Goal: Use online tool/utility: Utilize a website feature to perform a specific function

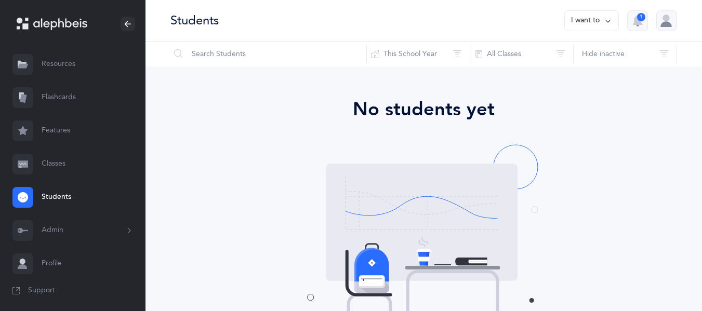
click at [49, 72] on link "Resources" at bounding box center [73, 64] width 146 height 33
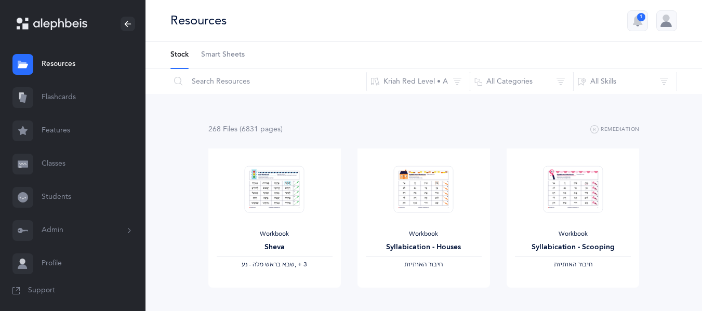
click at [51, 104] on link "Flashcards" at bounding box center [73, 97] width 146 height 33
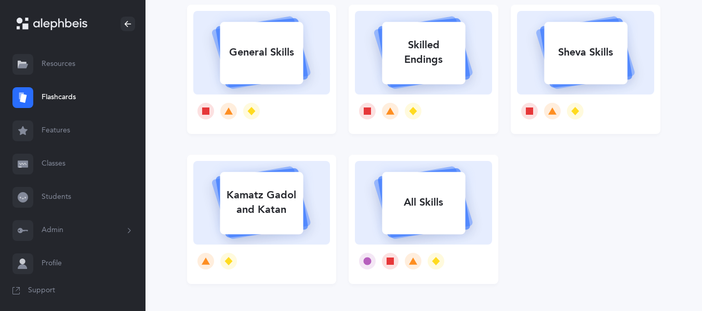
scroll to position [287, 0]
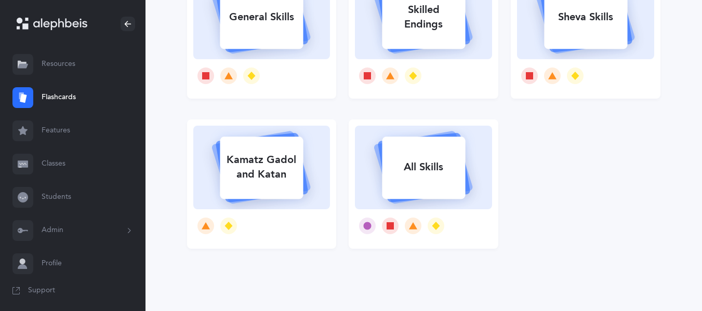
click at [66, 124] on link "Features" at bounding box center [73, 130] width 146 height 33
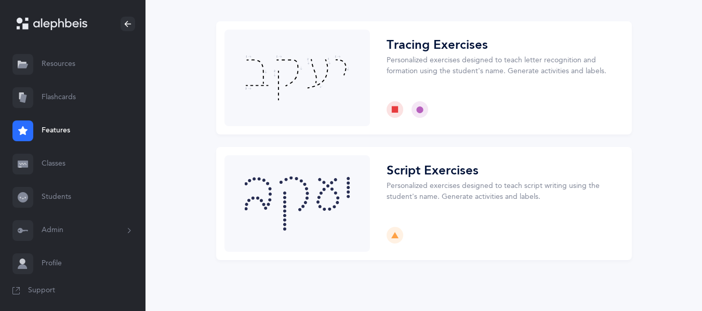
scroll to position [52, 0]
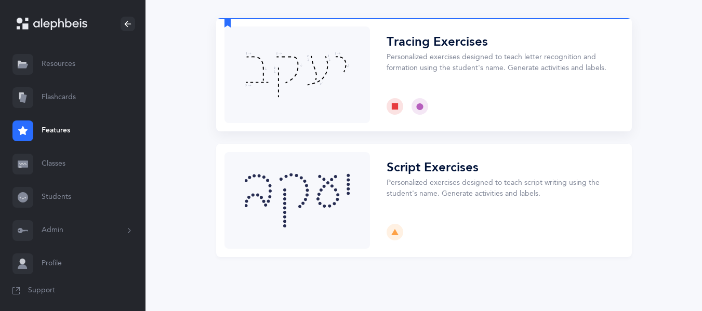
click at [354, 51] on button "Choose" at bounding box center [424, 74] width 416 height 113
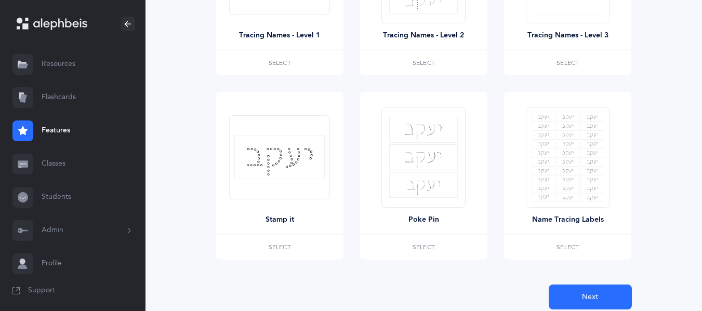
scroll to position [325, 0]
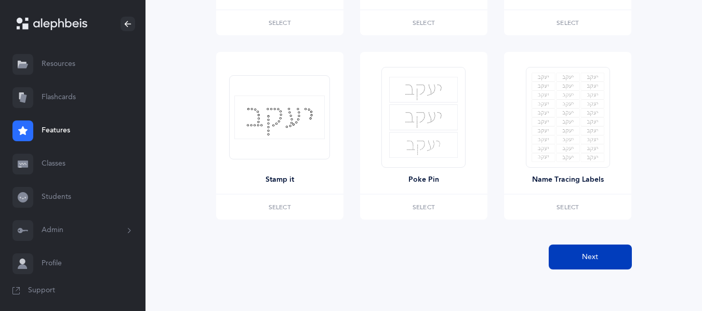
click at [576, 256] on button "Next" at bounding box center [590, 257] width 83 height 25
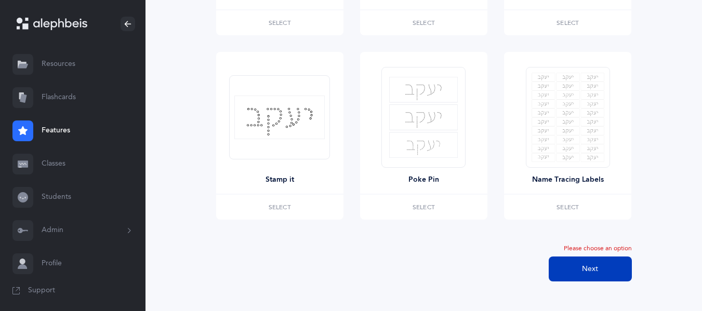
click at [588, 277] on button "Next" at bounding box center [590, 269] width 83 height 25
click at [594, 268] on span "Next" at bounding box center [590, 269] width 16 height 11
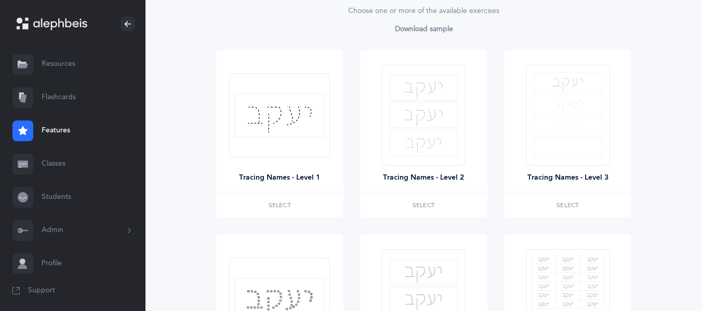
scroll to position [141, 0]
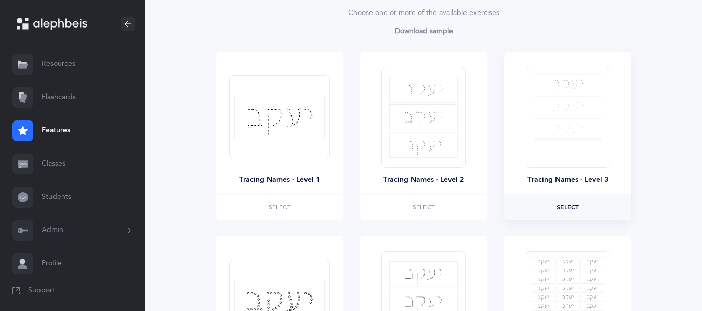
click at [584, 208] on label "Select" at bounding box center [567, 207] width 127 height 25
click at [557, 161] on div at bounding box center [568, 117] width 84 height 101
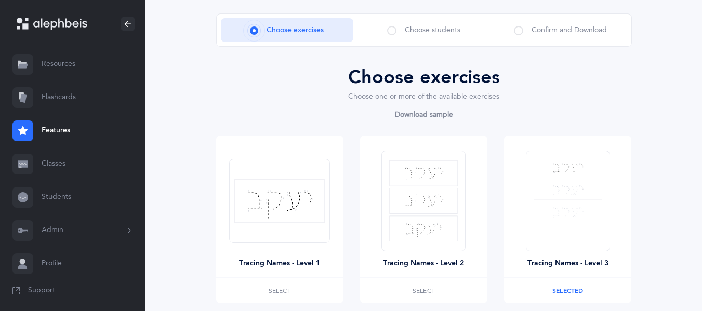
scroll to position [68, 0]
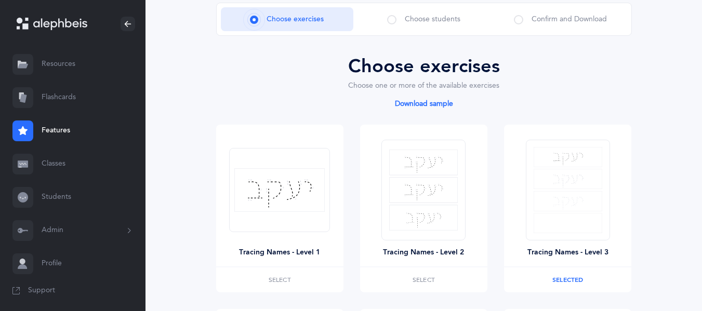
click at [430, 104] on link "Download sample" at bounding box center [423, 106] width 59 height 12
click at [566, 228] on img at bounding box center [568, 190] width 69 height 86
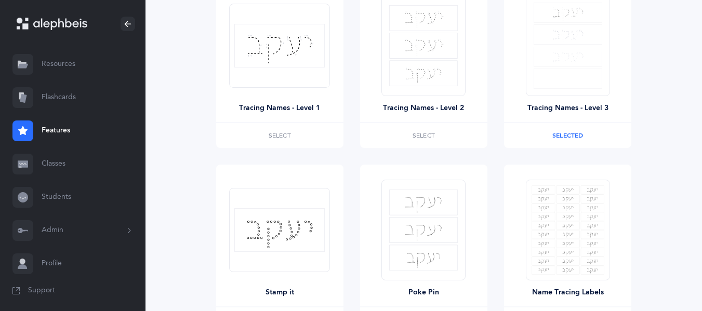
scroll to position [325, 0]
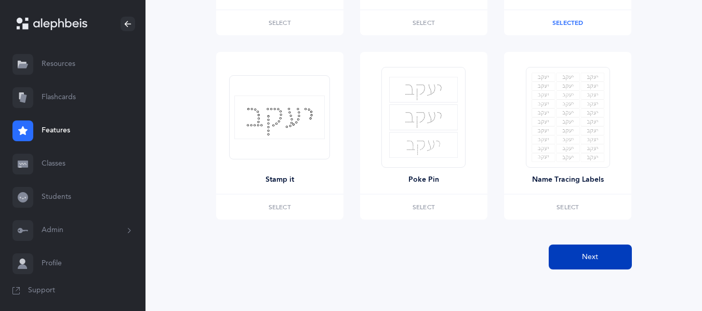
click at [566, 257] on button "Next" at bounding box center [590, 257] width 83 height 25
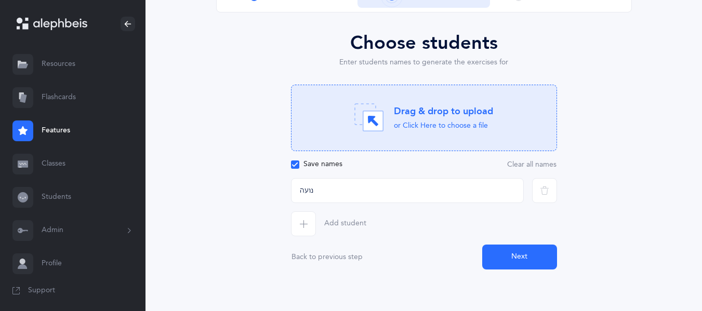
click at [499, 246] on button "Next" at bounding box center [519, 257] width 75 height 25
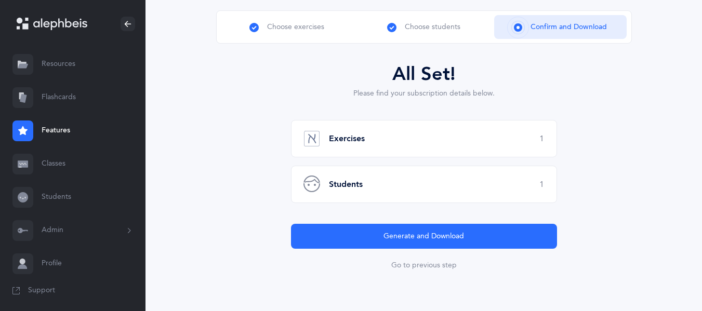
scroll to position [60, 0]
click at [435, 138] on div "Exercises 1" at bounding box center [424, 138] width 266 height 37
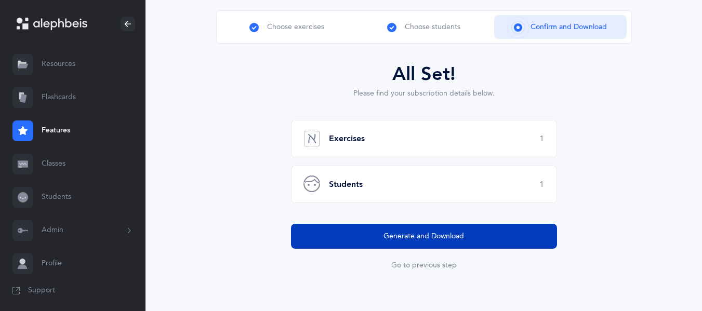
click at [433, 240] on span "Generate and Download" at bounding box center [424, 236] width 81 height 11
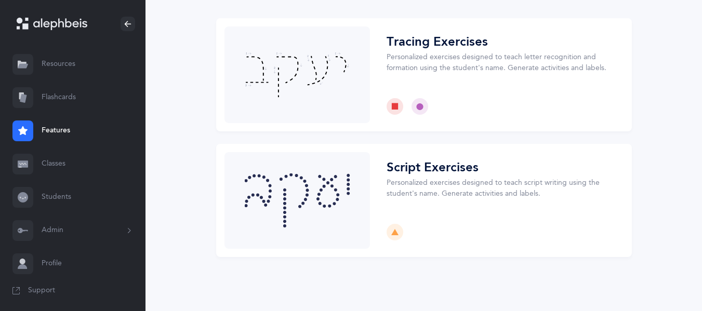
scroll to position [52, 0]
click at [421, 46] on button "Choose" at bounding box center [424, 74] width 416 height 113
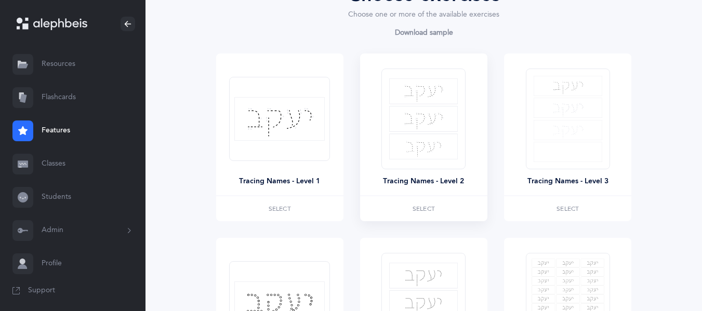
scroll to position [141, 0]
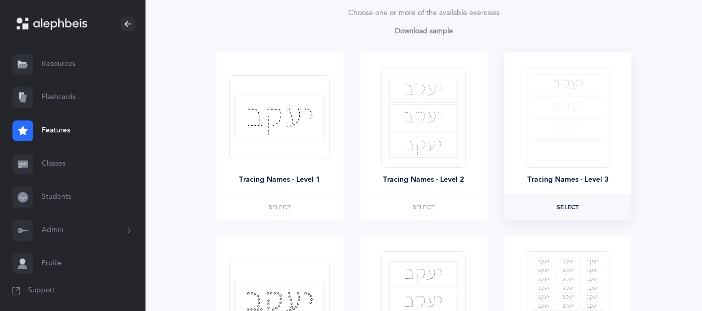
click at [561, 206] on span "Select" at bounding box center [568, 207] width 22 height 6
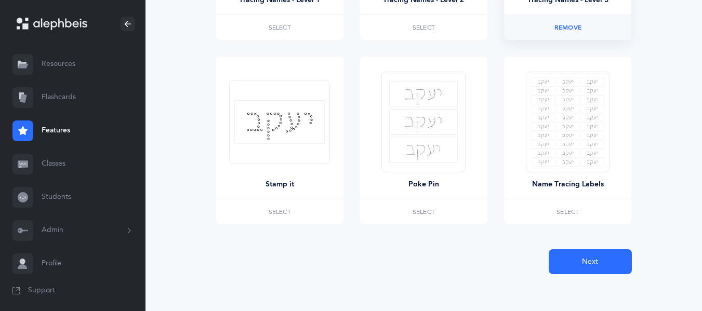
scroll to position [325, 0]
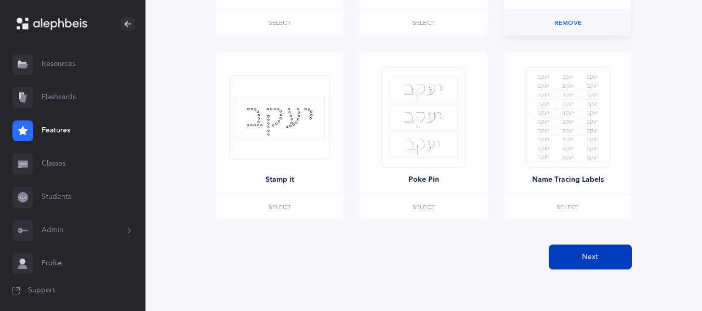
click at [567, 258] on button "Next" at bounding box center [590, 257] width 83 height 25
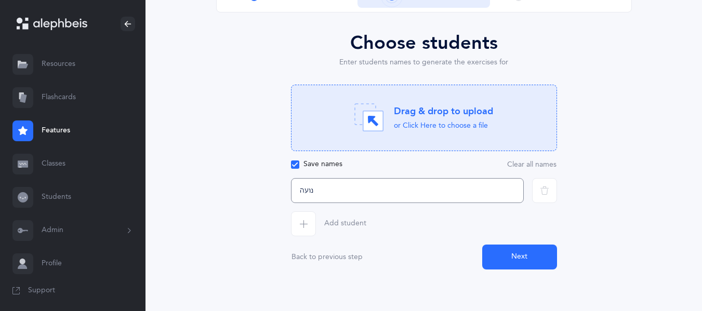
click at [402, 191] on input "נועה" at bounding box center [407, 190] width 233 height 25
drag, startPoint x: 402, startPoint y: 191, endPoint x: 287, endPoint y: 182, distance: 115.7
click at [287, 182] on div "נועה" at bounding box center [407, 190] width 241 height 25
click at [398, 194] on input "text" at bounding box center [407, 190] width 233 height 25
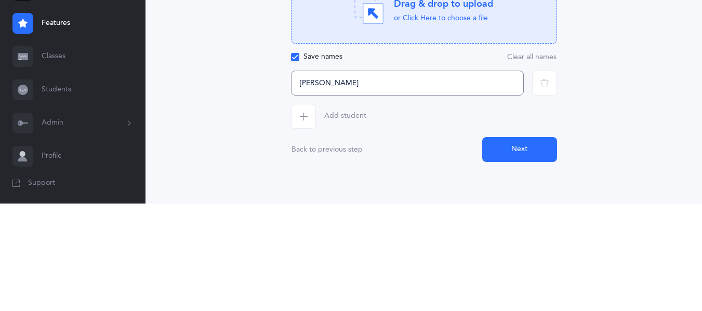
type input "[PERSON_NAME]"
click at [527, 261] on button "Next" at bounding box center [519, 257] width 75 height 25
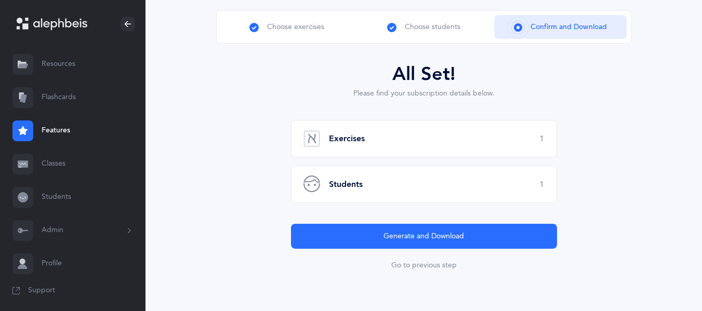
scroll to position [60, 0]
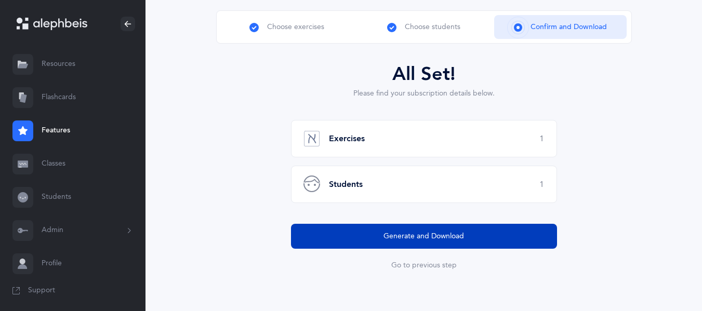
click at [427, 245] on button "Generate and Download" at bounding box center [424, 236] width 266 height 25
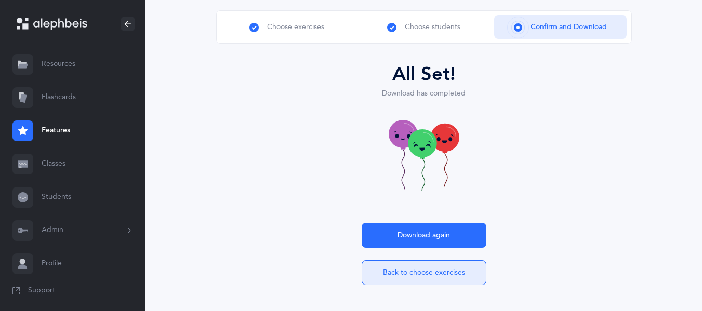
click at [394, 267] on button "Back to choose exercises" at bounding box center [424, 272] width 125 height 25
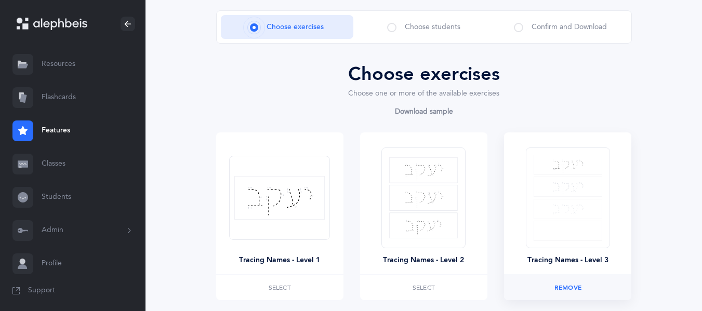
click at [587, 289] on label "Selected Remove" at bounding box center [567, 287] width 127 height 25
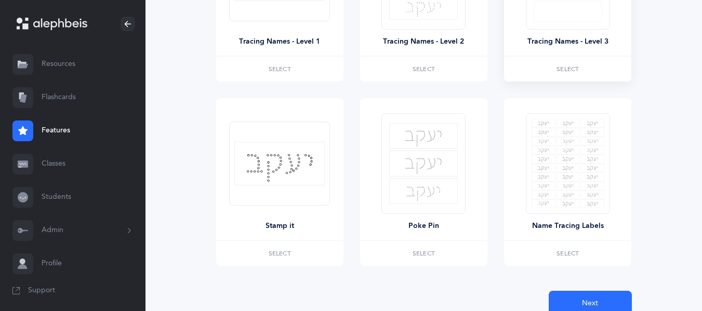
scroll to position [283, 0]
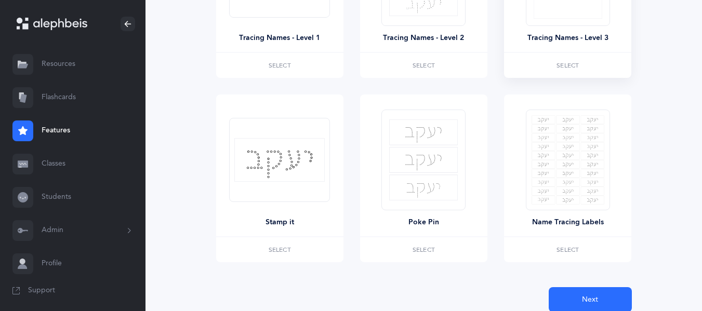
click at [551, 68] on label "Select" at bounding box center [567, 65] width 127 height 25
click at [581, 301] on button "Next" at bounding box center [590, 299] width 83 height 25
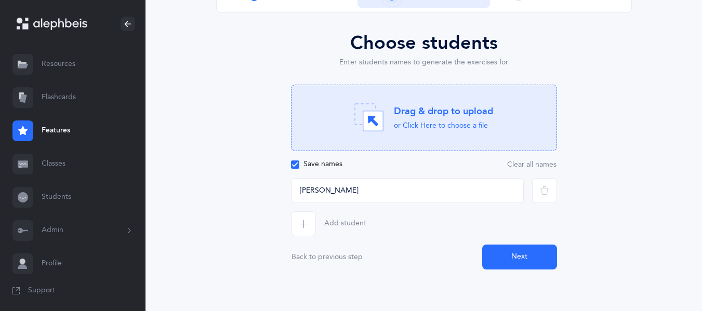
scroll to position [91, 0]
drag, startPoint x: 353, startPoint y: 193, endPoint x: 248, endPoint y: 204, distance: 106.1
click at [248, 204] on div "Choose students Enter students names to generate the exercises for Drag & drop …" at bounding box center [424, 149] width 416 height 241
click at [358, 187] on input "text" at bounding box center [407, 190] width 233 height 25
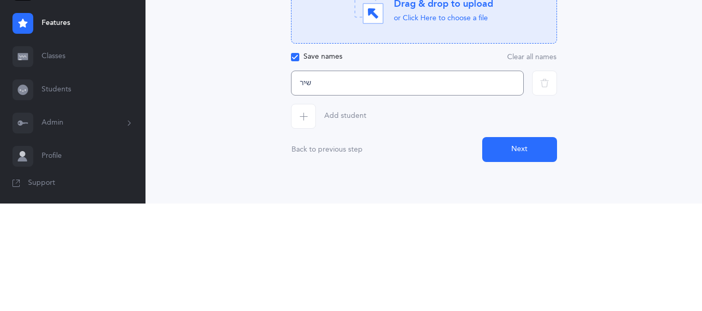
type input "שיר"
click at [519, 259] on button "Next" at bounding box center [519, 257] width 75 height 25
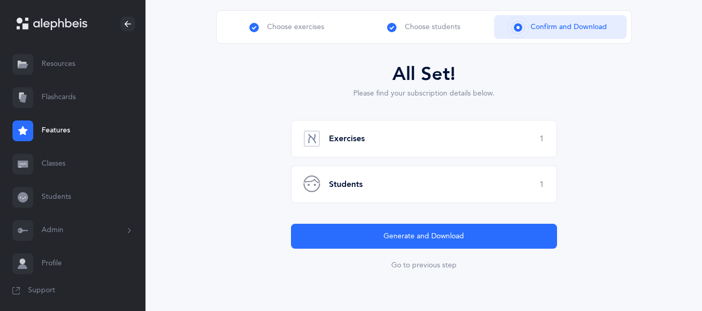
scroll to position [60, 0]
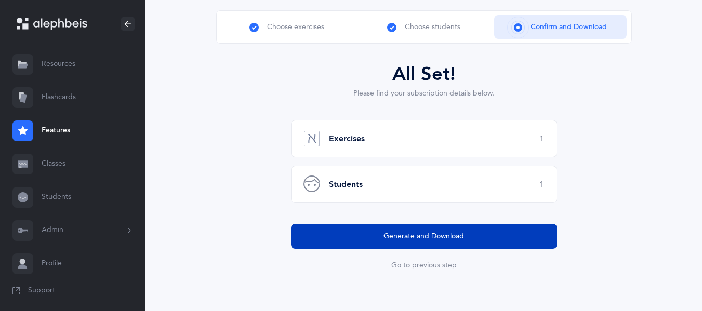
click at [399, 235] on span "Generate and Download" at bounding box center [424, 236] width 81 height 11
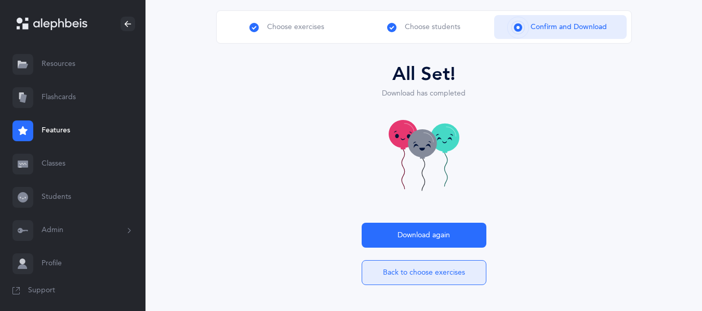
click at [438, 280] on button "Back to choose exercises" at bounding box center [424, 272] width 125 height 25
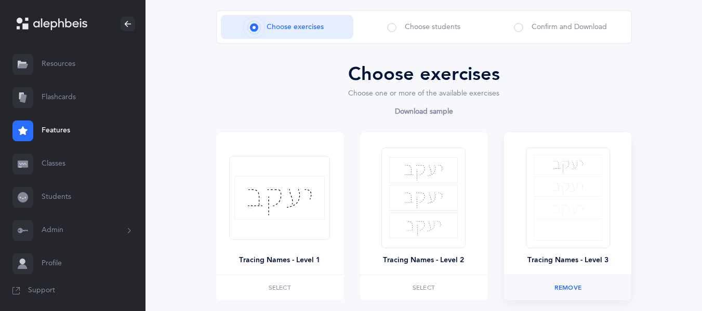
click at [564, 285] on span "Remove" at bounding box center [568, 288] width 27 height 6
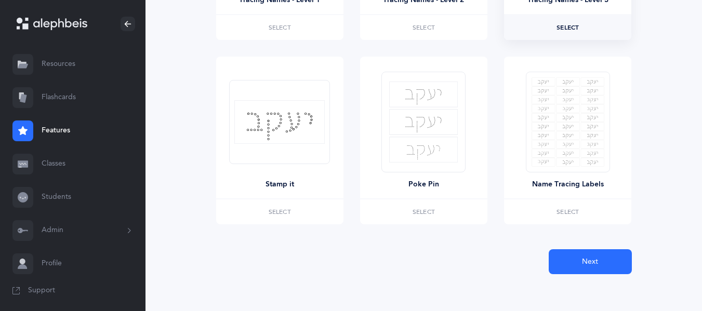
scroll to position [325, 0]
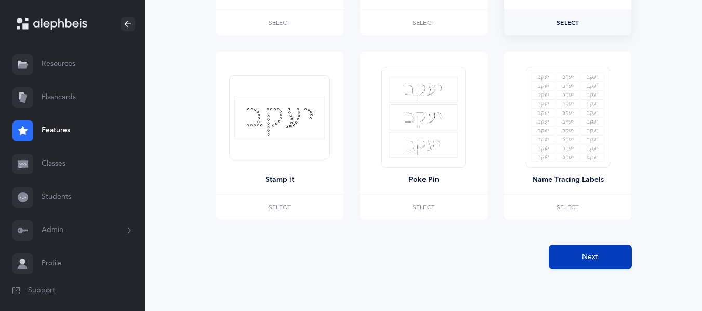
click at [613, 258] on button "Next" at bounding box center [590, 257] width 83 height 25
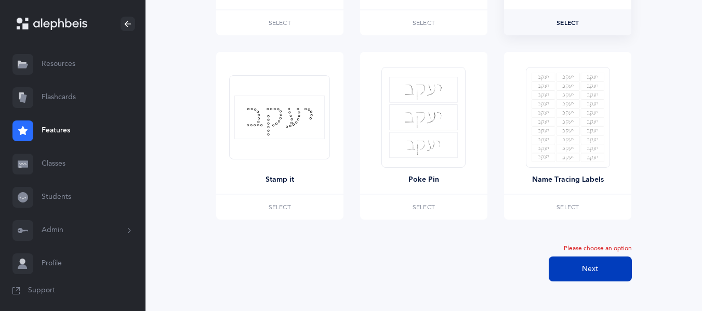
click at [579, 272] on button "Next" at bounding box center [590, 269] width 83 height 25
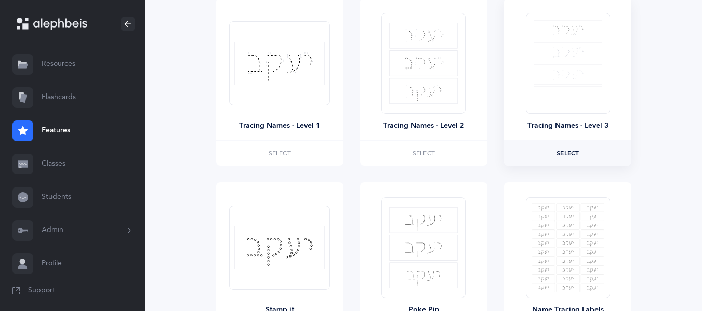
scroll to position [187, 0]
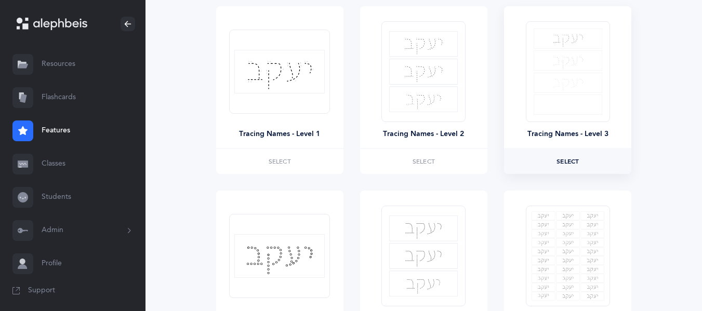
click at [568, 150] on label "Select" at bounding box center [567, 161] width 127 height 25
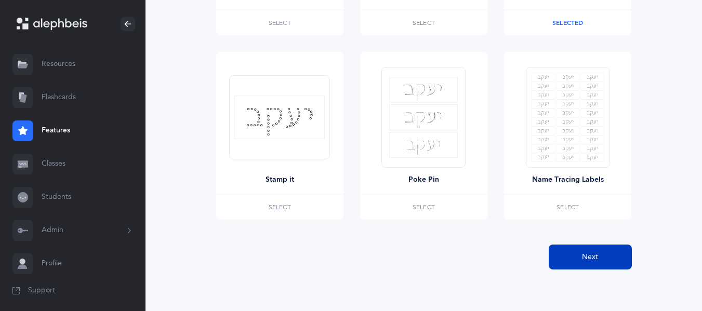
click at [578, 251] on button "Next" at bounding box center [590, 257] width 83 height 25
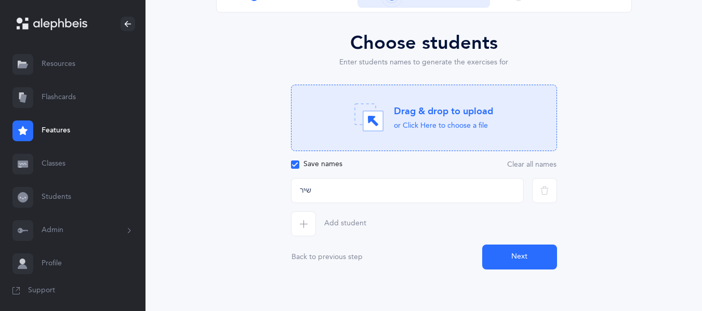
scroll to position [91, 0]
drag, startPoint x: 364, startPoint y: 191, endPoint x: 267, endPoint y: 208, distance: 98.6
click at [267, 208] on div "Choose students Enter students names to generate the exercises for Drag & drop …" at bounding box center [424, 149] width 416 height 241
click at [379, 192] on input "text" at bounding box center [407, 190] width 233 height 25
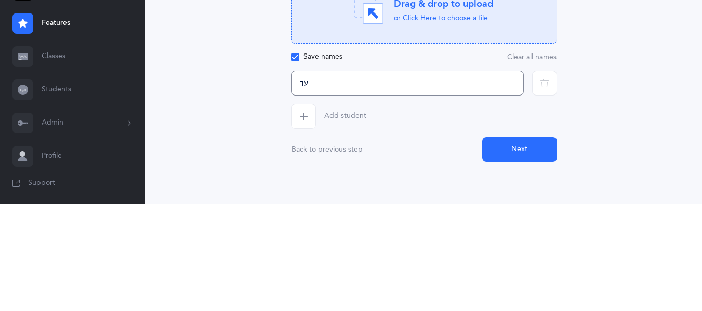
type input "ע"
type input "[PERSON_NAME]"
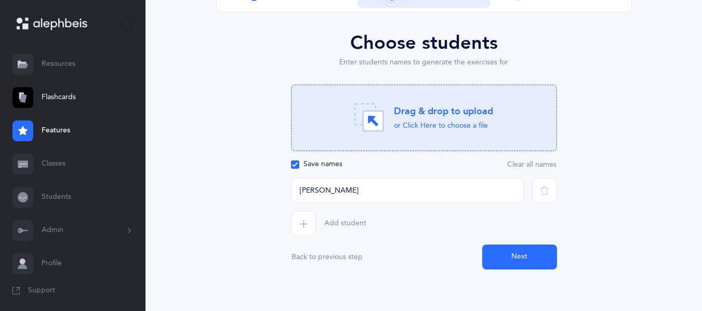
drag, startPoint x: 494, startPoint y: 261, endPoint x: 494, endPoint y: 153, distance: 107.6
click at [494, 153] on div "Choose students Enter students names to generate the exercises for Drag & drop …" at bounding box center [424, 149] width 266 height 241
click at [524, 261] on button "Next" at bounding box center [519, 257] width 75 height 25
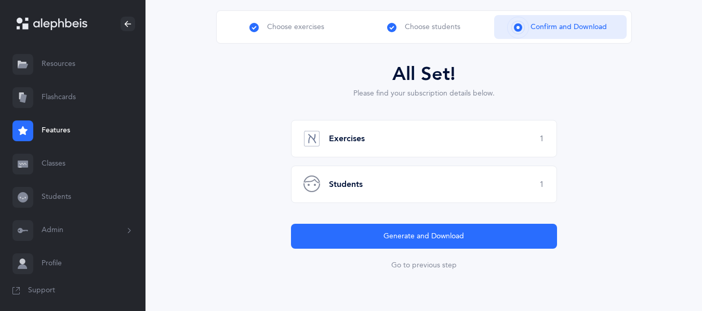
scroll to position [60, 0]
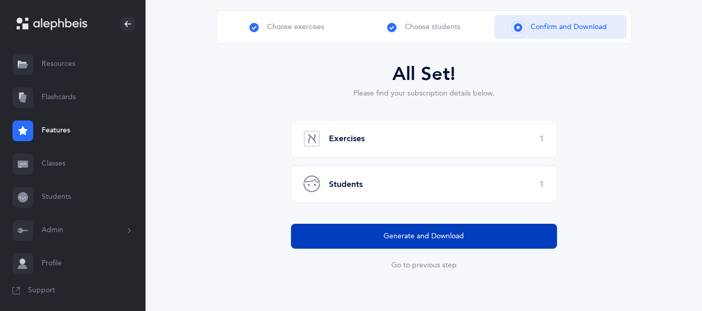
click at [460, 229] on button "Generate and Download" at bounding box center [424, 236] width 266 height 25
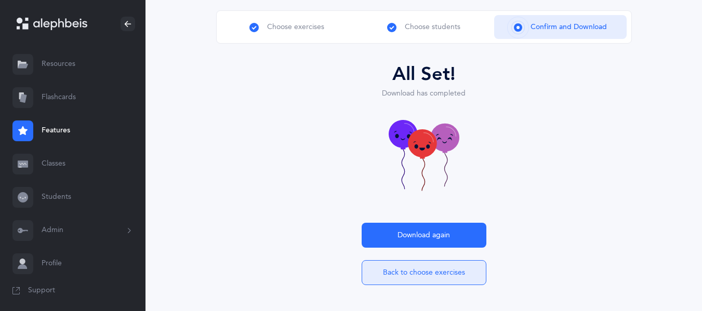
click at [378, 273] on button "Back to choose exercises" at bounding box center [424, 272] width 125 height 25
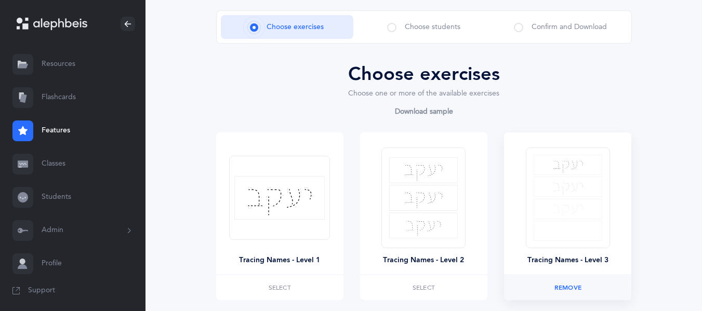
click at [577, 288] on span "Remove" at bounding box center [568, 288] width 27 height 6
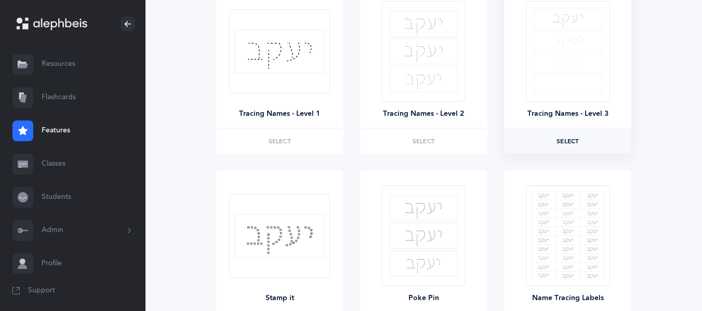
click at [567, 149] on label "Select" at bounding box center [567, 141] width 127 height 25
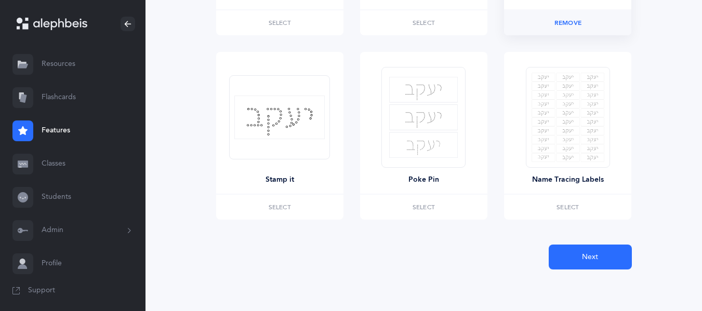
click at [575, 255] on button "Next" at bounding box center [590, 257] width 83 height 25
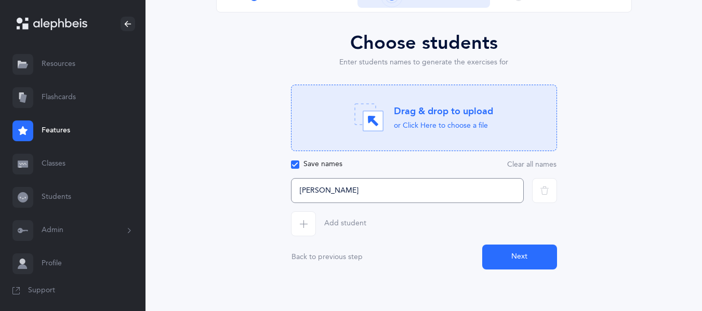
drag, startPoint x: 379, startPoint y: 189, endPoint x: 247, endPoint y: 207, distance: 132.7
click at [247, 207] on div "Choose students Enter students names to generate the exercises for Drag & drop …" at bounding box center [424, 149] width 416 height 241
click at [389, 195] on input "text" at bounding box center [407, 190] width 233 height 25
click at [329, 192] on input "[PERSON_NAME]" at bounding box center [407, 190] width 233 height 25
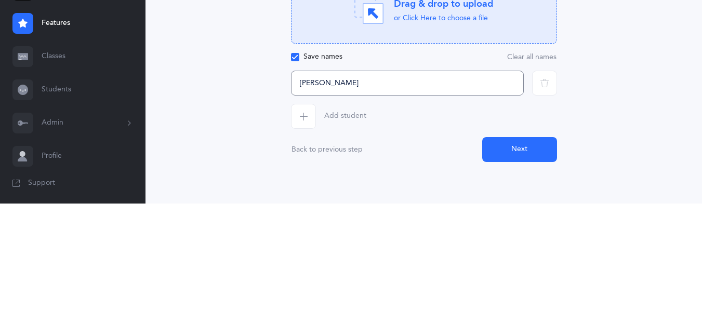
click at [304, 193] on input "[PERSON_NAME]" at bounding box center [407, 190] width 233 height 25
click at [299, 189] on input "[PERSON_NAME]" at bounding box center [407, 190] width 233 height 25
click at [304, 189] on input ".אביבה נ" at bounding box center [407, 190] width 233 height 25
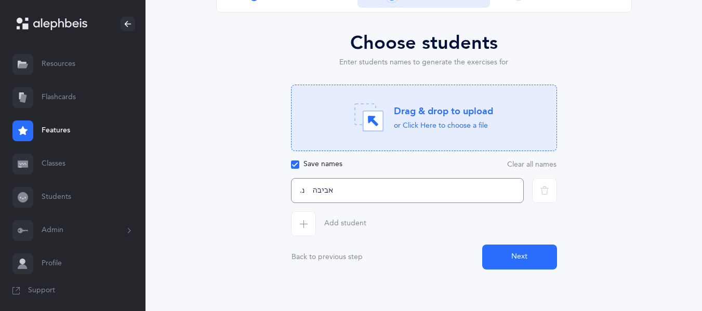
click at [309, 195] on input ".אביבה נ" at bounding box center [407, 190] width 233 height 25
click at [512, 250] on button "Next" at bounding box center [519, 257] width 75 height 25
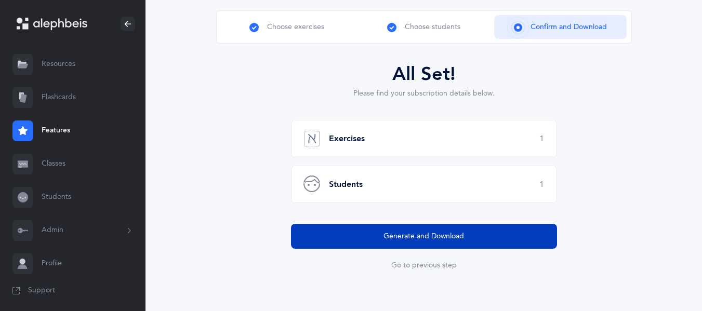
click at [385, 235] on span "Generate and Download" at bounding box center [424, 236] width 81 height 11
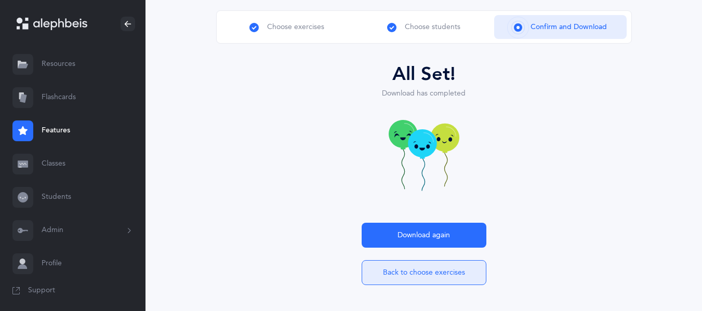
click at [406, 283] on button "Back to choose exercises" at bounding box center [424, 272] width 125 height 25
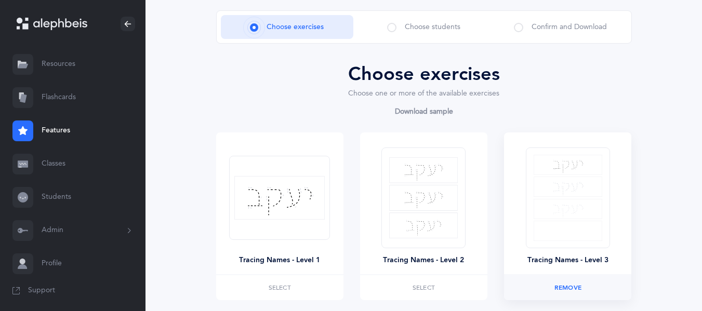
click at [575, 296] on label "Selected Remove" at bounding box center [567, 287] width 127 height 25
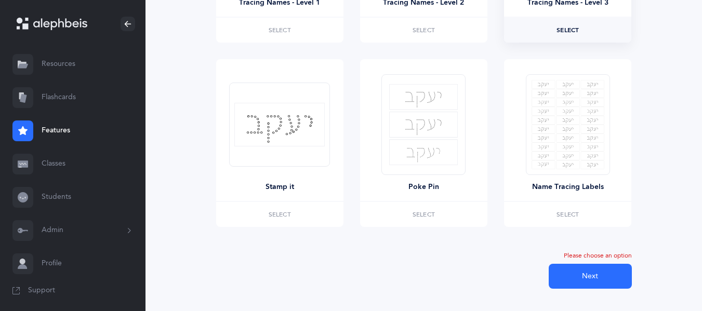
scroll to position [337, 0]
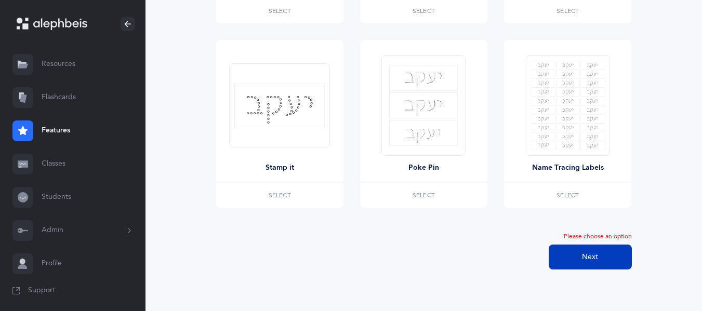
click at [572, 258] on button "Next" at bounding box center [590, 257] width 83 height 25
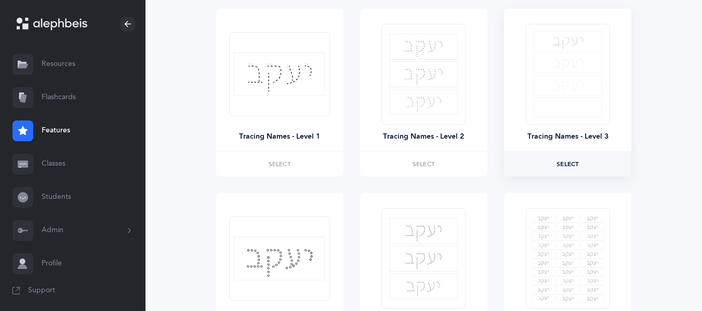
click at [568, 164] on span "Select" at bounding box center [568, 164] width 22 height 6
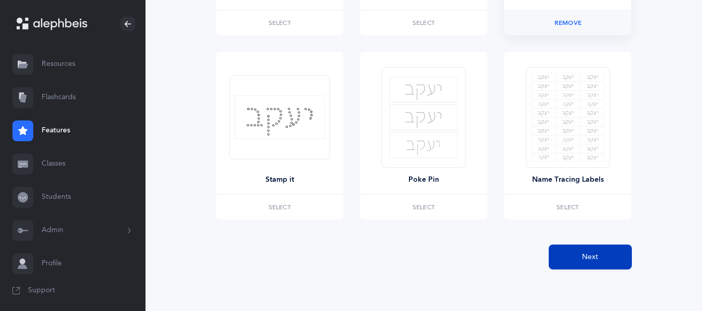
click at [580, 258] on button "Next" at bounding box center [590, 257] width 83 height 25
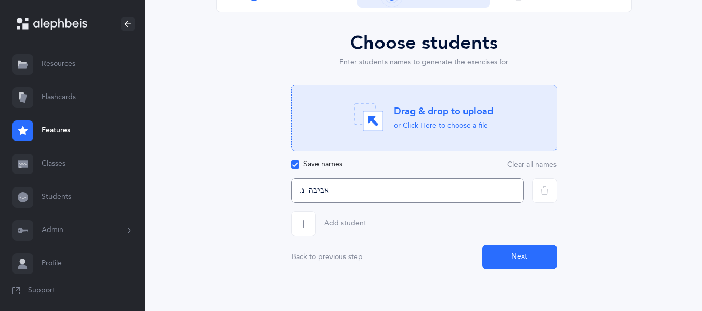
click at [301, 193] on input ".אביבה נ" at bounding box center [407, 190] width 233 height 25
drag, startPoint x: 301, startPoint y: 193, endPoint x: 291, endPoint y: 193, distance: 10.4
click at [291, 193] on input ".אביבה נ" at bounding box center [407, 190] width 233 height 25
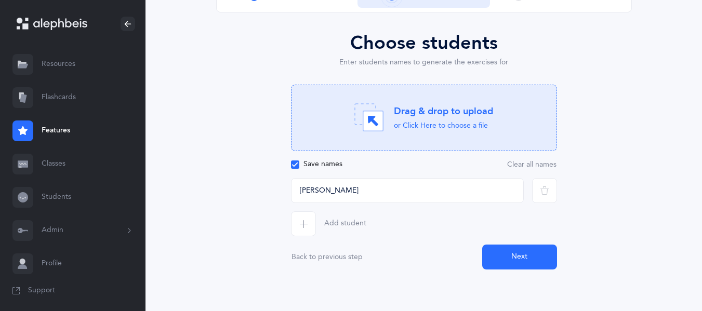
click at [520, 263] on button "Next" at bounding box center [519, 257] width 75 height 25
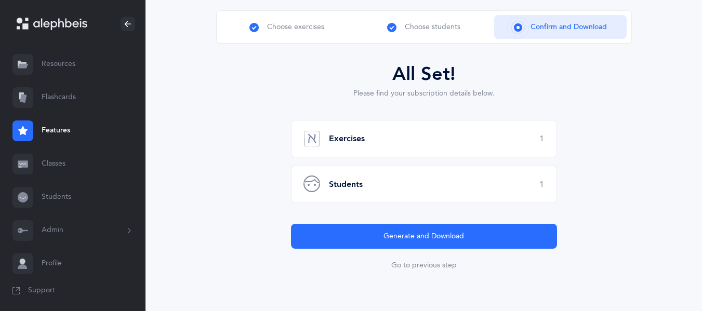
scroll to position [60, 0]
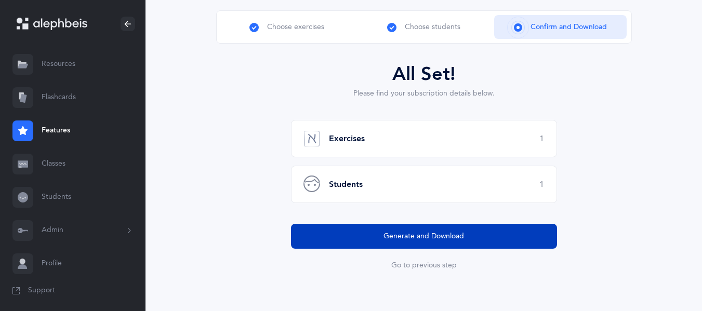
click at [452, 225] on button "Generate and Download" at bounding box center [424, 236] width 266 height 25
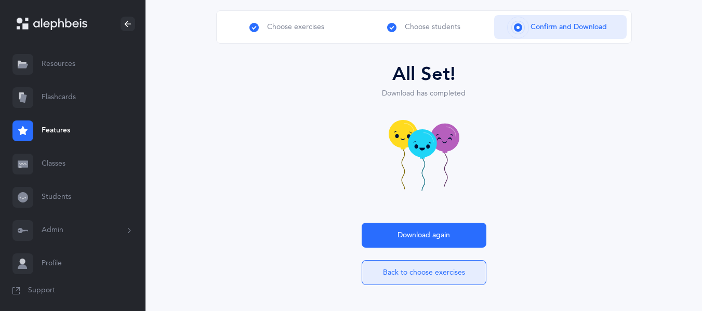
click at [411, 282] on button "Back to choose exercises" at bounding box center [424, 272] width 125 height 25
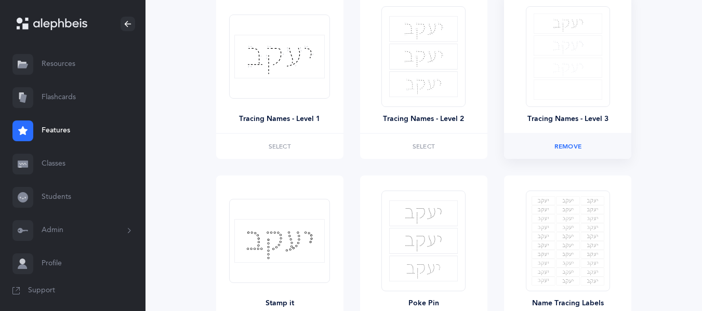
click at [564, 149] on span "Remove" at bounding box center [568, 146] width 27 height 6
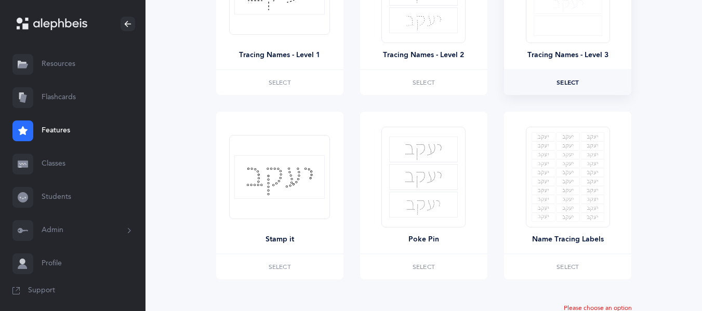
scroll to position [337, 0]
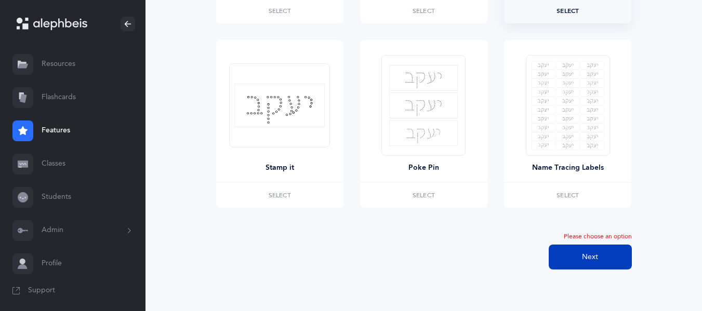
click at [571, 264] on button "Next" at bounding box center [590, 257] width 83 height 25
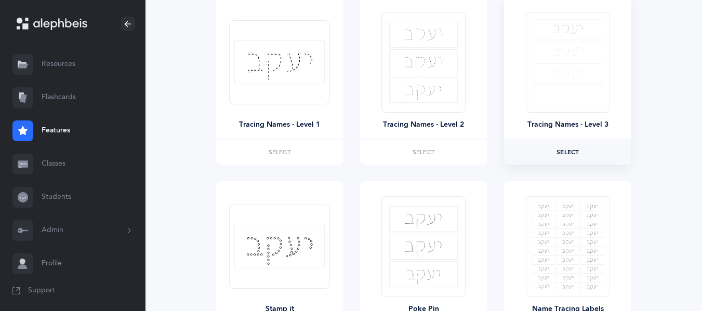
click at [568, 149] on span "Select" at bounding box center [568, 152] width 22 height 6
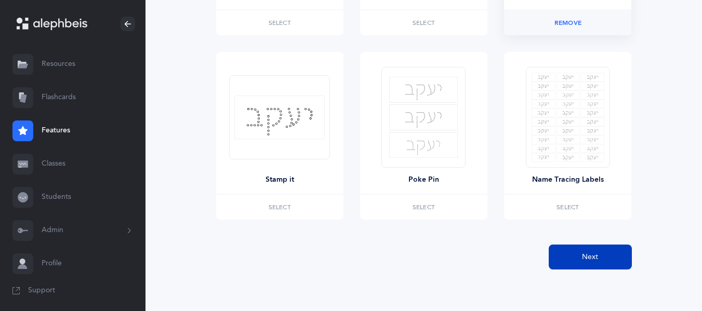
click at [583, 265] on button "Next" at bounding box center [590, 257] width 83 height 25
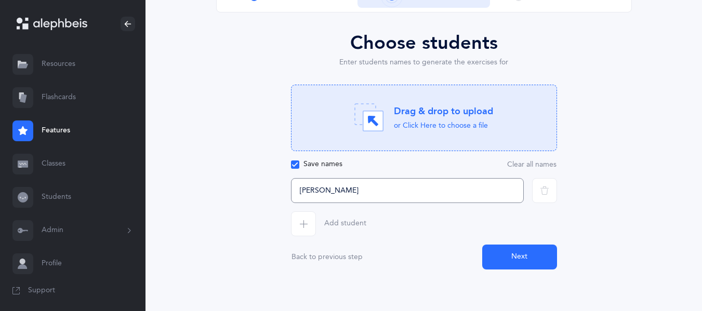
click at [308, 192] on input "[PERSON_NAME]" at bounding box center [407, 190] width 233 height 25
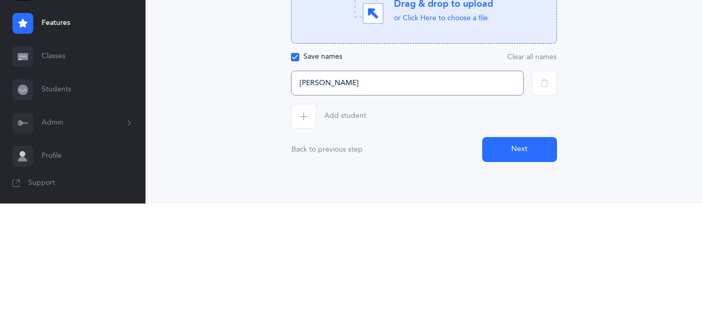
drag, startPoint x: 297, startPoint y: 189, endPoint x: 302, endPoint y: 193, distance: 6.7
click at [302, 193] on input "[PERSON_NAME]" at bounding box center [407, 190] width 233 height 25
type input "אביבה ב"
click at [537, 258] on button "Next" at bounding box center [519, 257] width 75 height 25
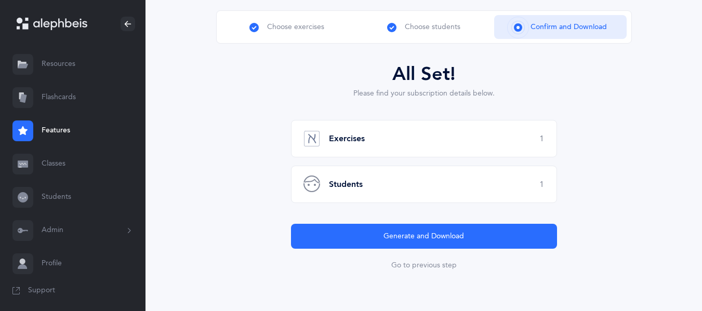
scroll to position [60, 0]
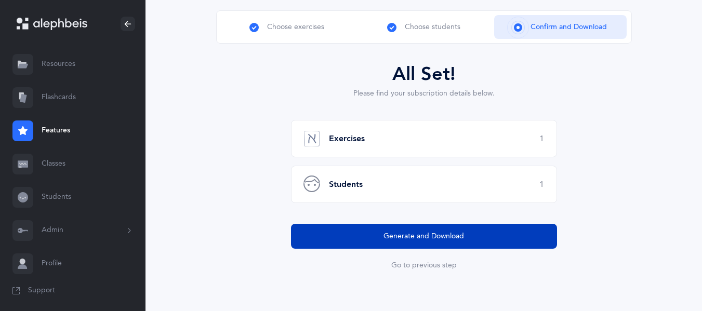
click at [340, 246] on button "Generate and Download" at bounding box center [424, 236] width 266 height 25
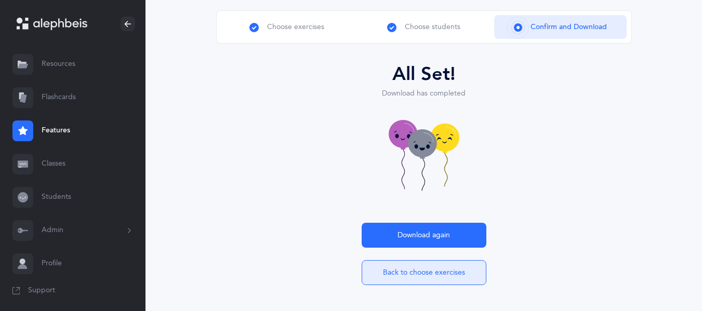
click at [400, 283] on button "Back to choose exercises" at bounding box center [424, 272] width 125 height 25
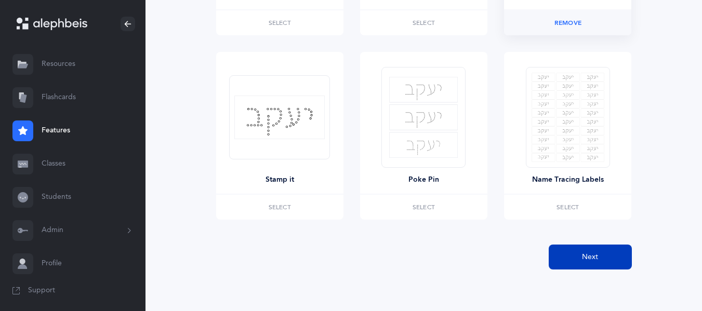
click at [610, 250] on button "Next" at bounding box center [590, 257] width 83 height 25
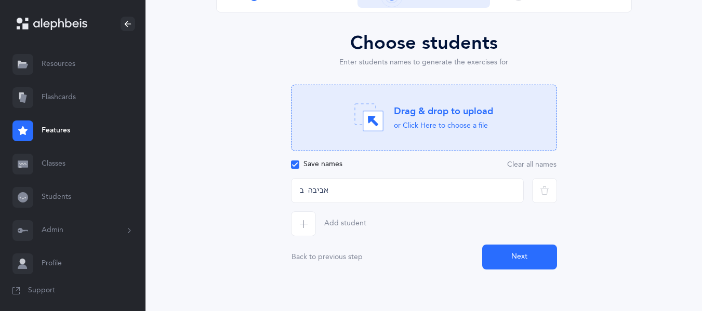
scroll to position [91, 0]
click at [387, 187] on input "text" at bounding box center [407, 190] width 233 height 25
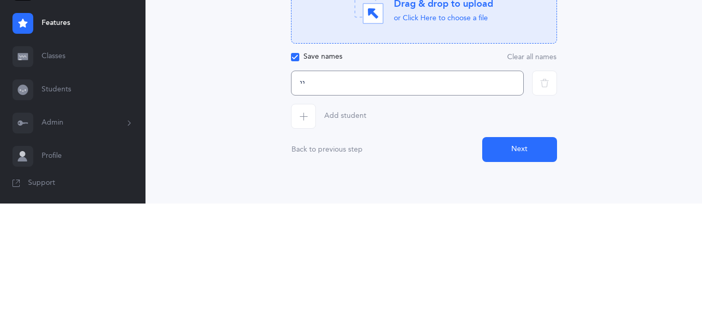
type input "י"
type input "שיינא"
click at [525, 257] on button "Next" at bounding box center [519, 257] width 75 height 25
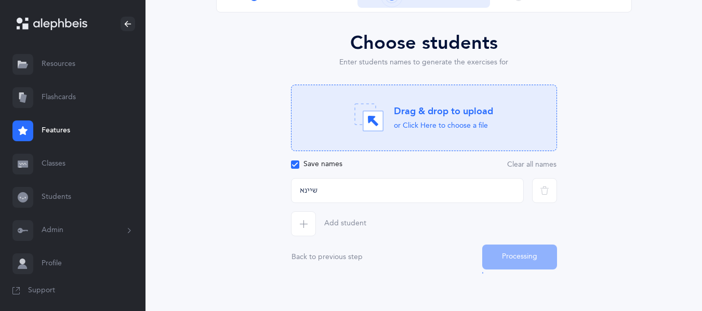
scroll to position [60, 0]
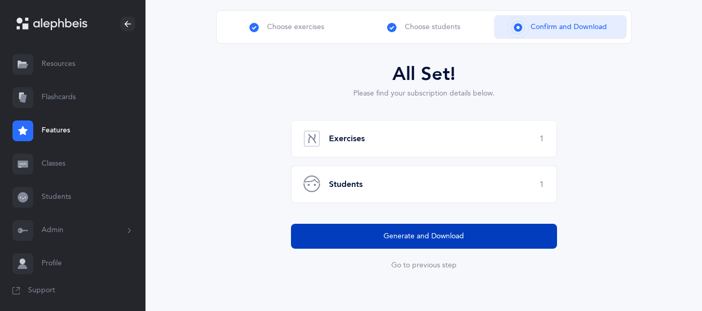
click at [459, 244] on button "Generate and Download" at bounding box center [424, 236] width 266 height 25
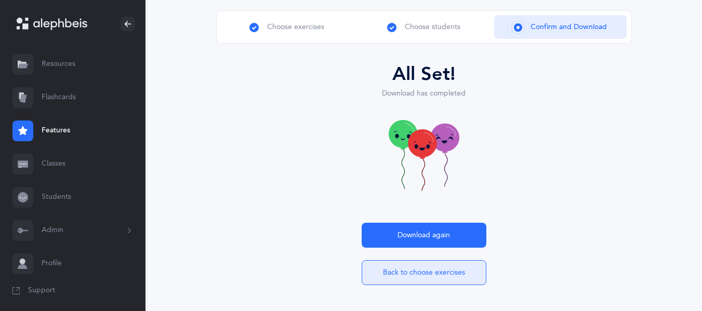
click at [446, 266] on button "Back to choose exercises" at bounding box center [424, 272] width 125 height 25
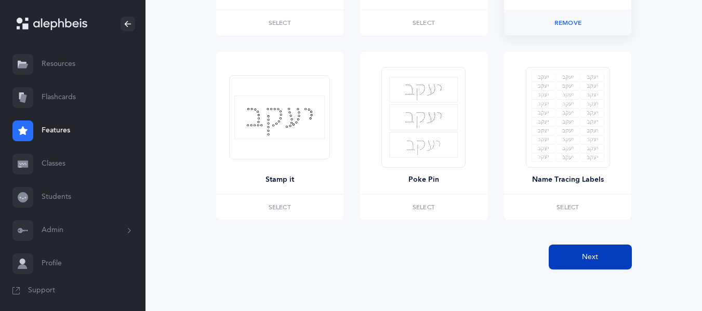
click at [618, 262] on button "Next" at bounding box center [590, 257] width 83 height 25
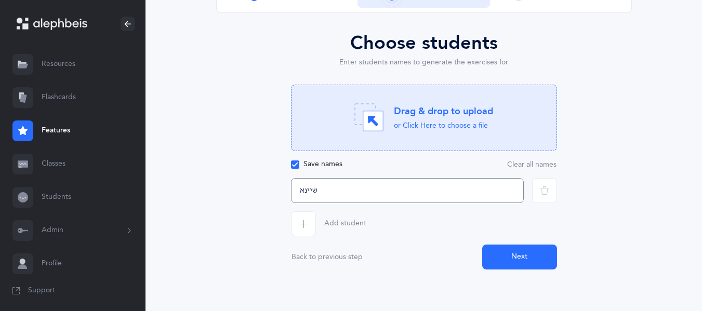
drag, startPoint x: 407, startPoint y: 186, endPoint x: 285, endPoint y: 189, distance: 122.2
click at [285, 189] on div "Choose students Enter students names to generate the exercises for Drag & drop …" at bounding box center [424, 149] width 416 height 241
click at [384, 195] on input "text" at bounding box center [407, 190] width 233 height 25
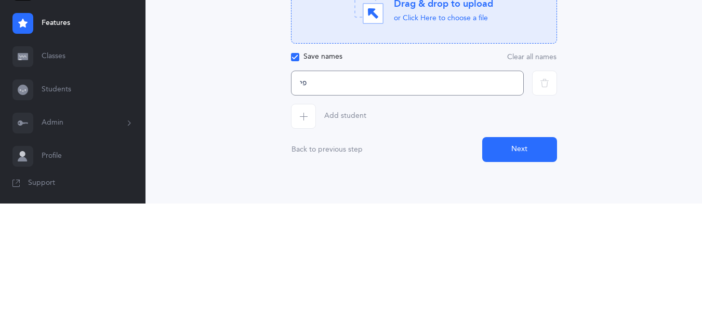
type input "פ"
type input "ספיר"
click at [301, 221] on icon "button" at bounding box center [303, 224] width 8 height 8
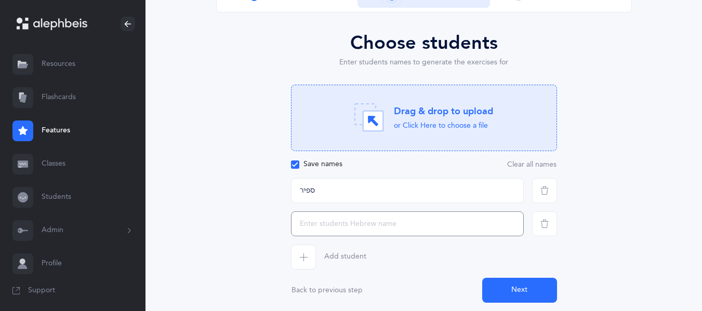
click at [375, 225] on input "text" at bounding box center [407, 224] width 233 height 25
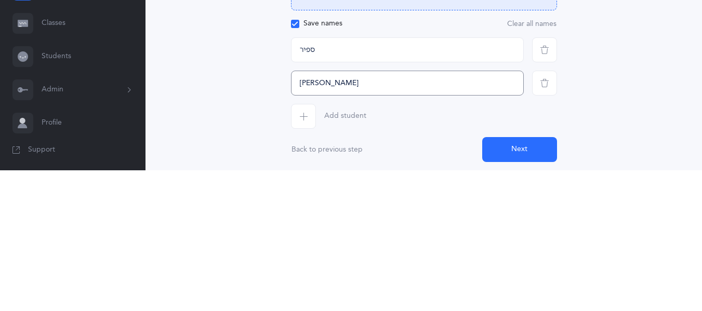
type input "[PERSON_NAME]"
click at [298, 264] on span "button" at bounding box center [303, 257] width 25 height 25
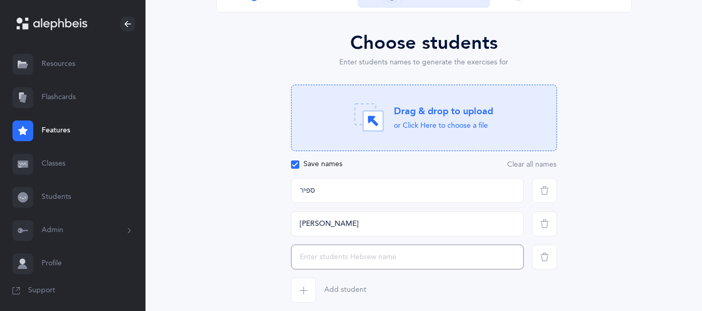
click at [349, 258] on input "text" at bounding box center [407, 257] width 233 height 25
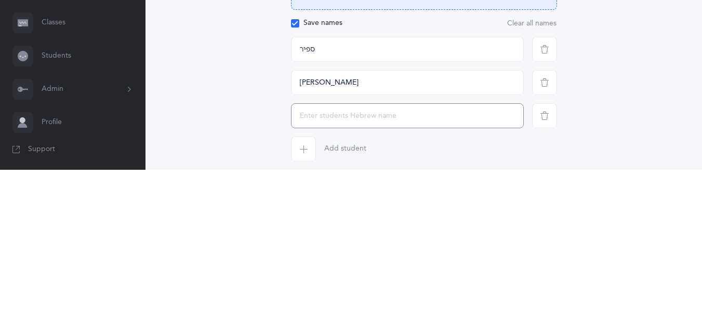
scroll to position [120, 0]
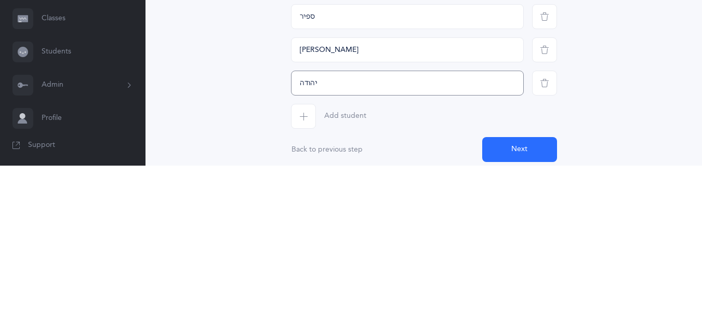
type input "יהודה"
click at [304, 270] on span "button" at bounding box center [303, 261] width 25 height 25
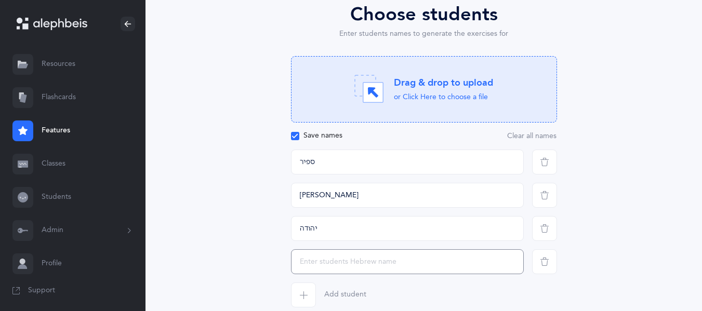
click at [347, 266] on input "text" at bounding box center [407, 261] width 233 height 25
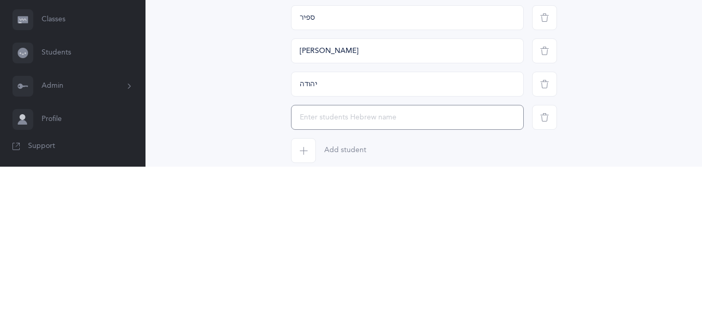
scroll to position [153, 0]
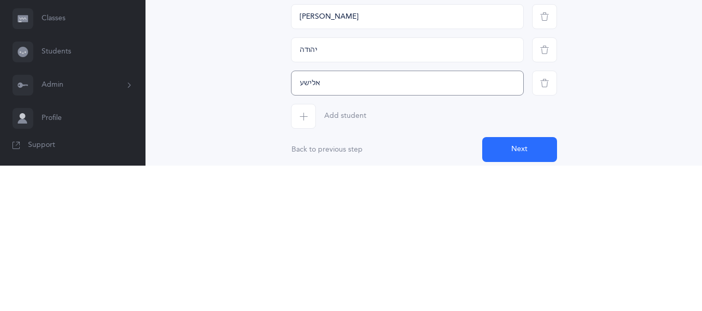
type input "אלישע"
click at [302, 256] on span "button" at bounding box center [303, 261] width 25 height 25
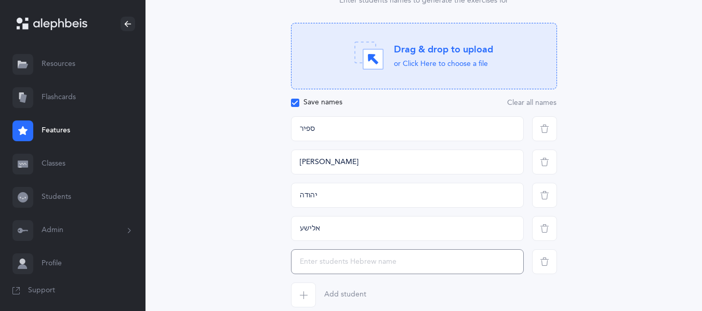
click at [391, 265] on input "text" at bounding box center [407, 261] width 233 height 25
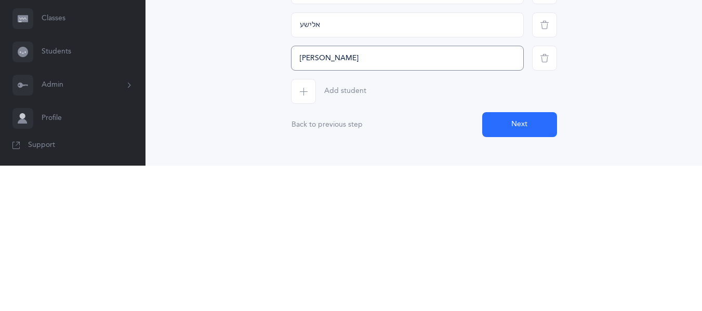
scroll to position [214, 0]
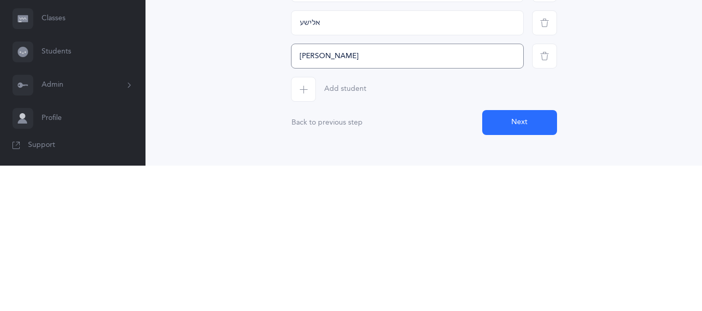
type input "[PERSON_NAME]"
click at [534, 273] on button "Next" at bounding box center [519, 268] width 75 height 25
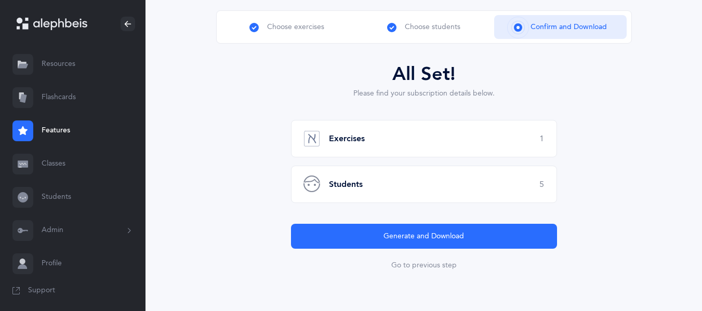
scroll to position [60, 0]
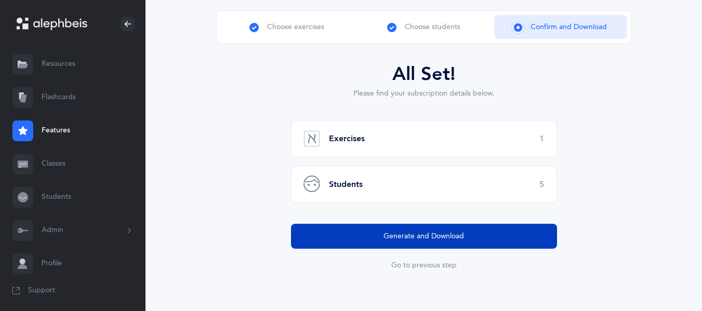
click at [398, 236] on span "Generate and Download" at bounding box center [424, 236] width 81 height 11
